Goal: Check status: Check status

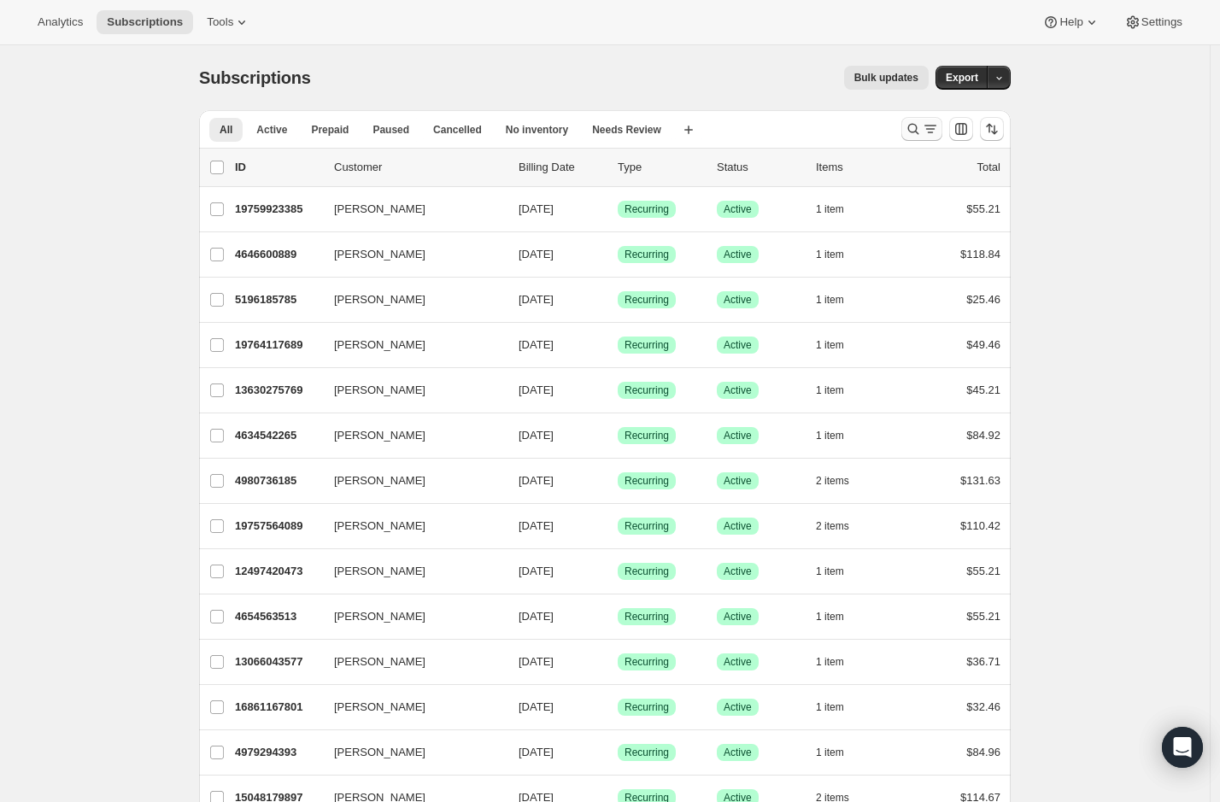
click at [921, 134] on icon "Search and filter results" at bounding box center [913, 128] width 17 height 17
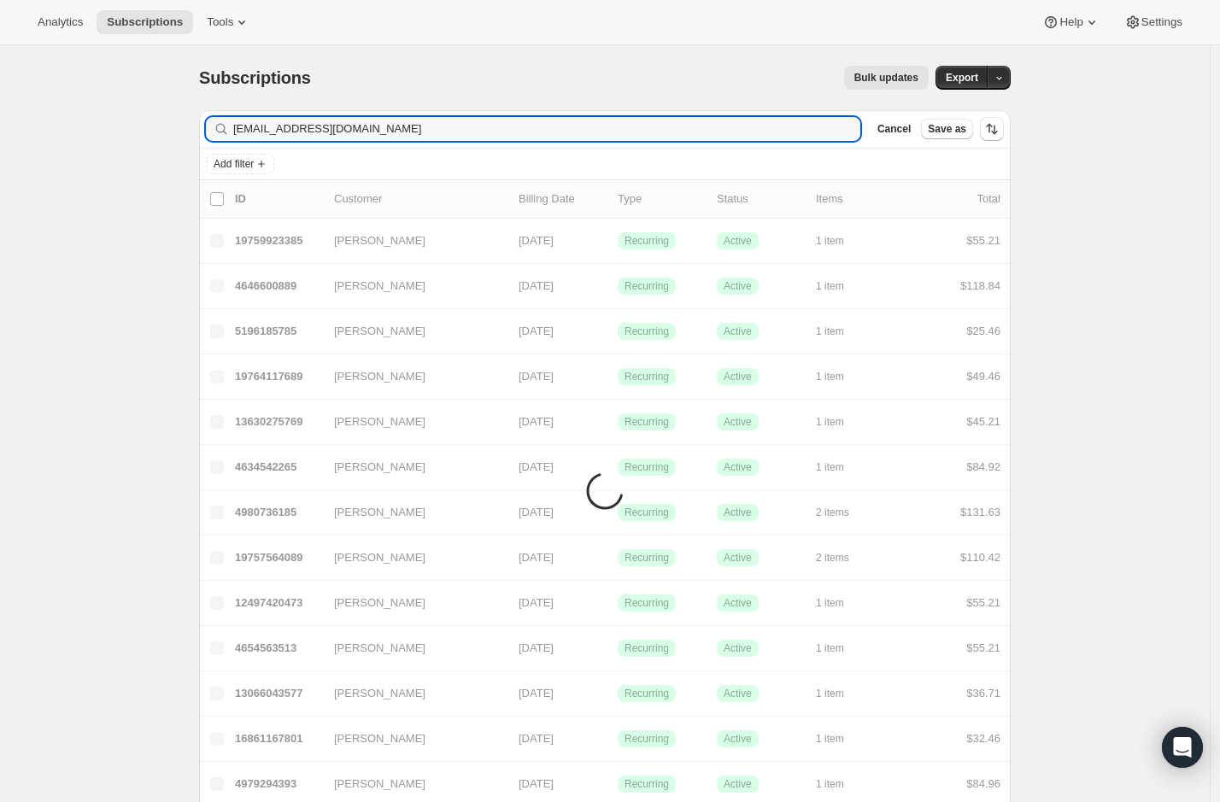
type input "k.vincentgroup@gmail.com"
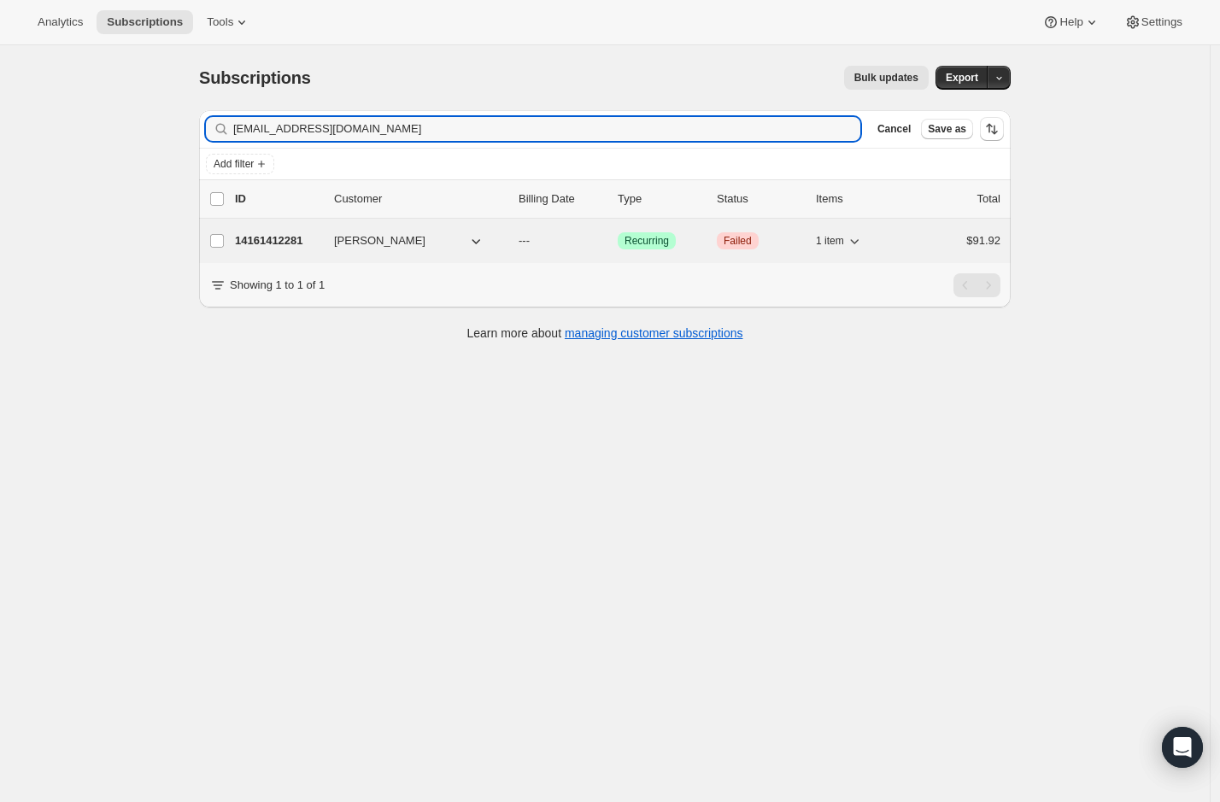
click at [302, 249] on p "14161412281" at bounding box center [277, 240] width 85 height 17
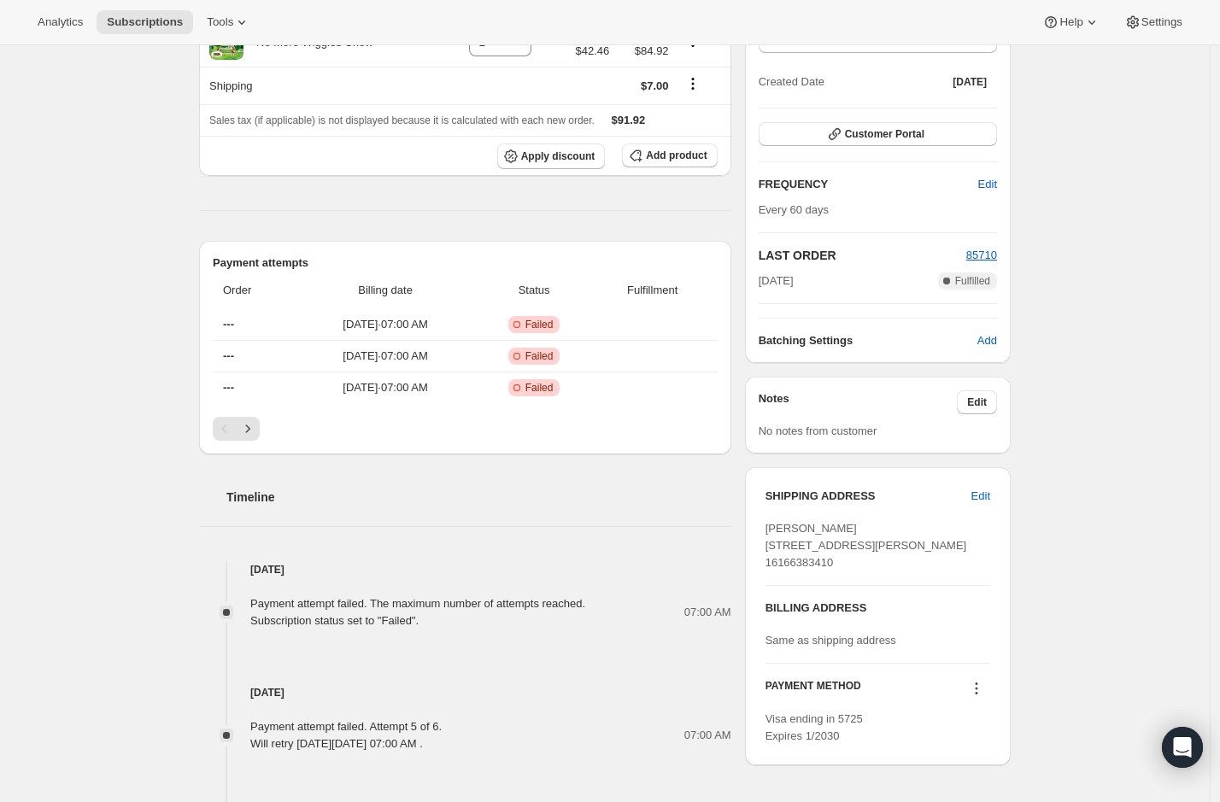
scroll to position [645, 0]
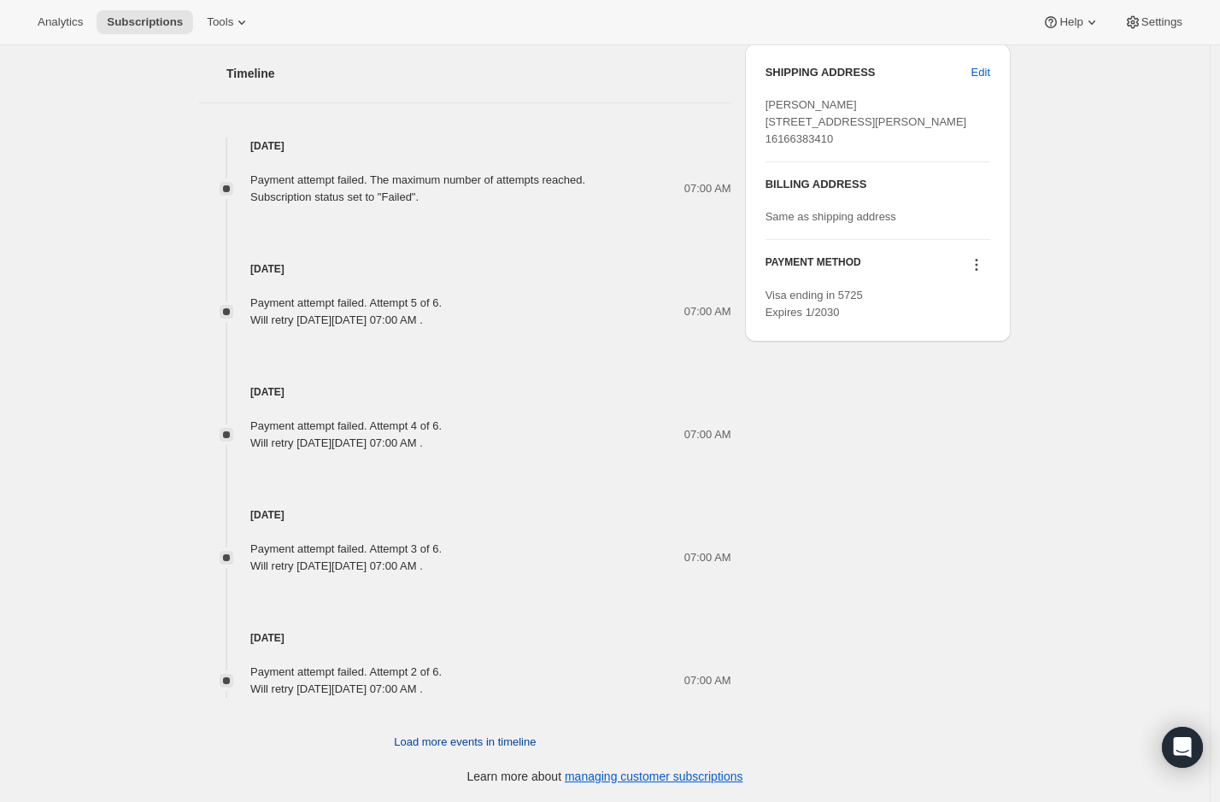
click at [458, 745] on span "Load more events in timeline" at bounding box center [465, 742] width 142 height 17
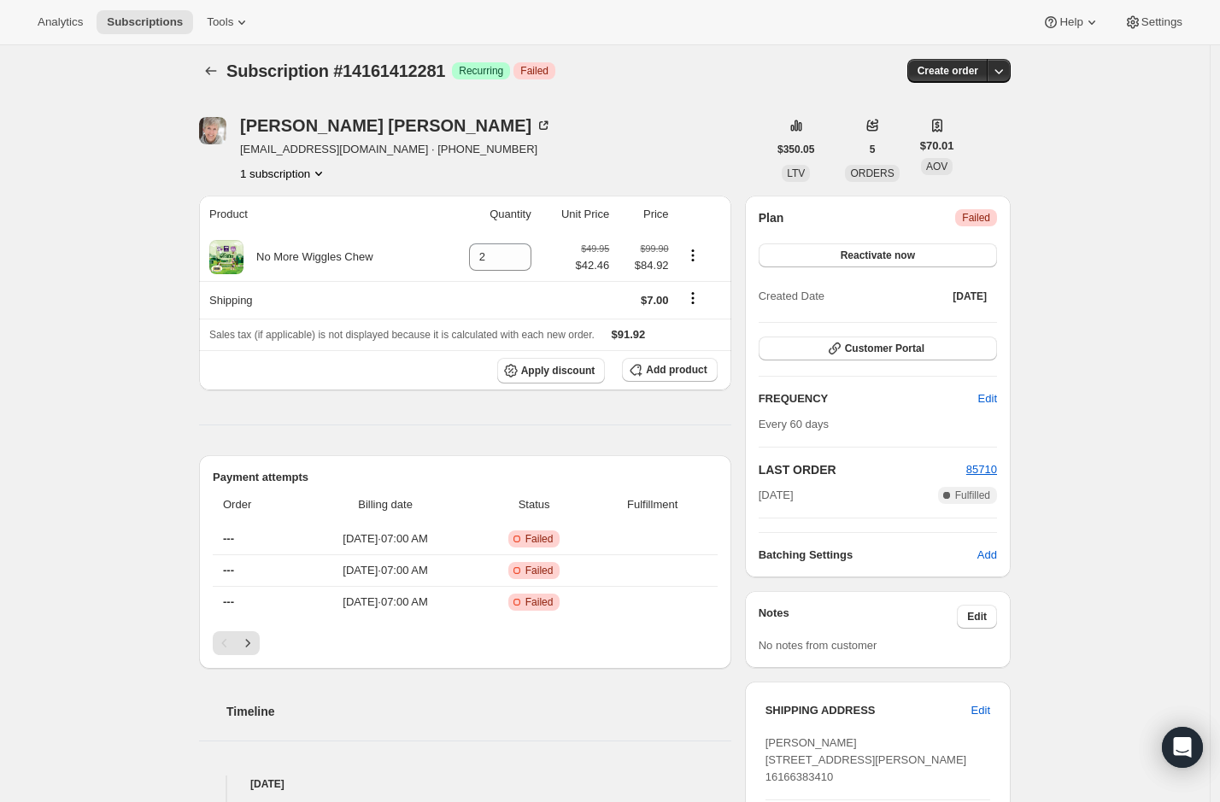
scroll to position [0, 0]
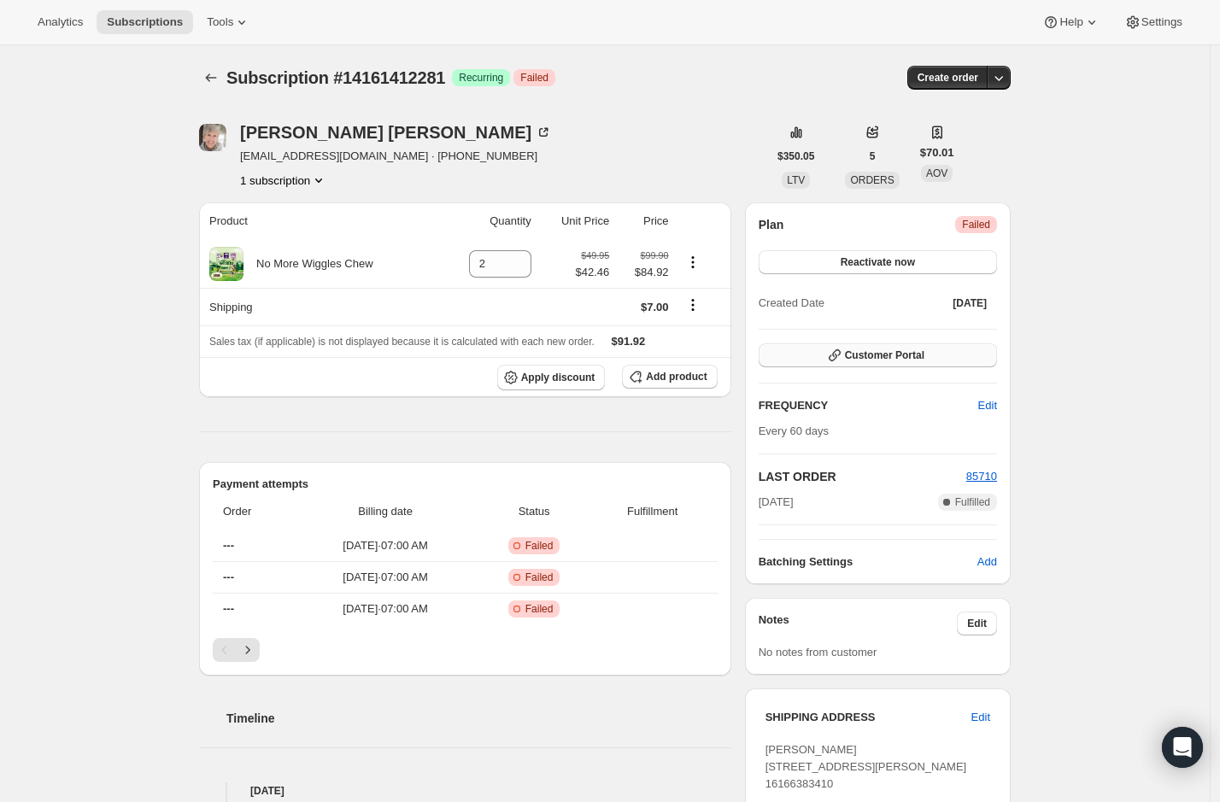
click at [894, 361] on span "Customer Portal" at bounding box center [884, 356] width 79 height 14
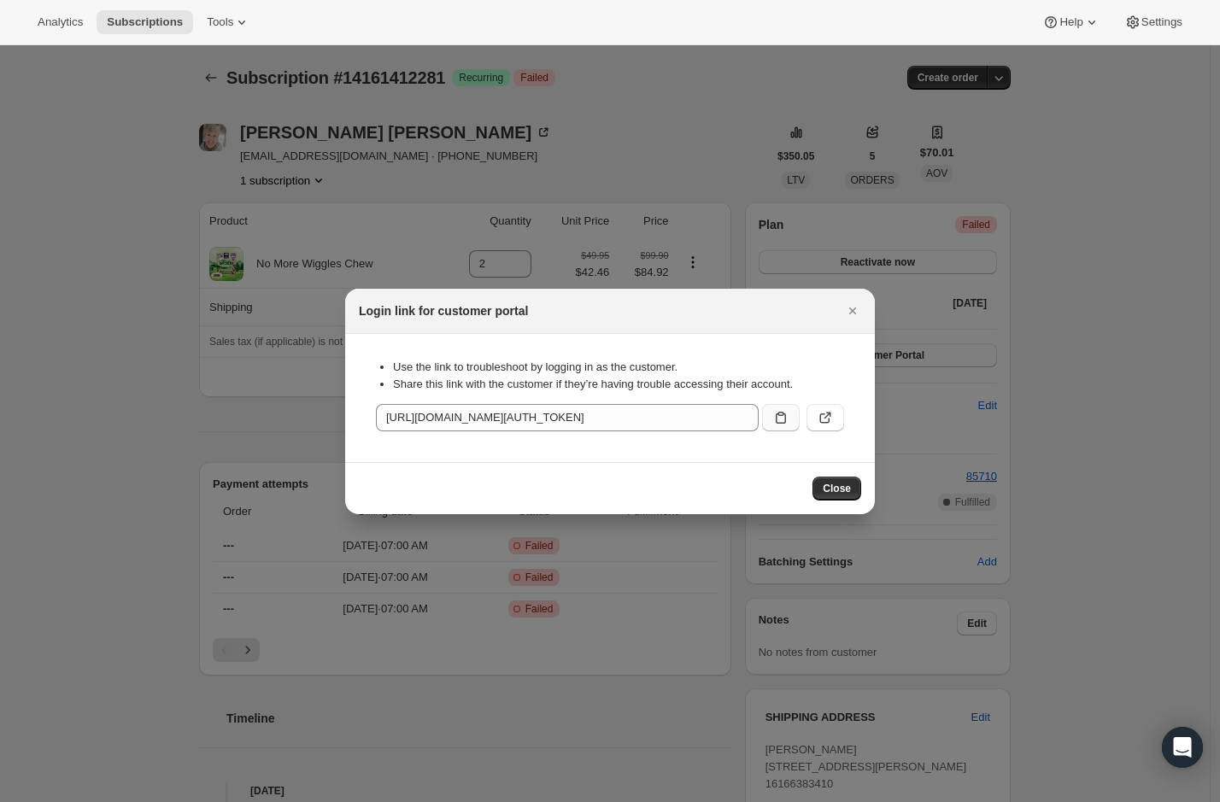
click at [773, 418] on icon ":rc6:" at bounding box center [780, 417] width 17 height 17
